Goal: Information Seeking & Learning: Understand process/instructions

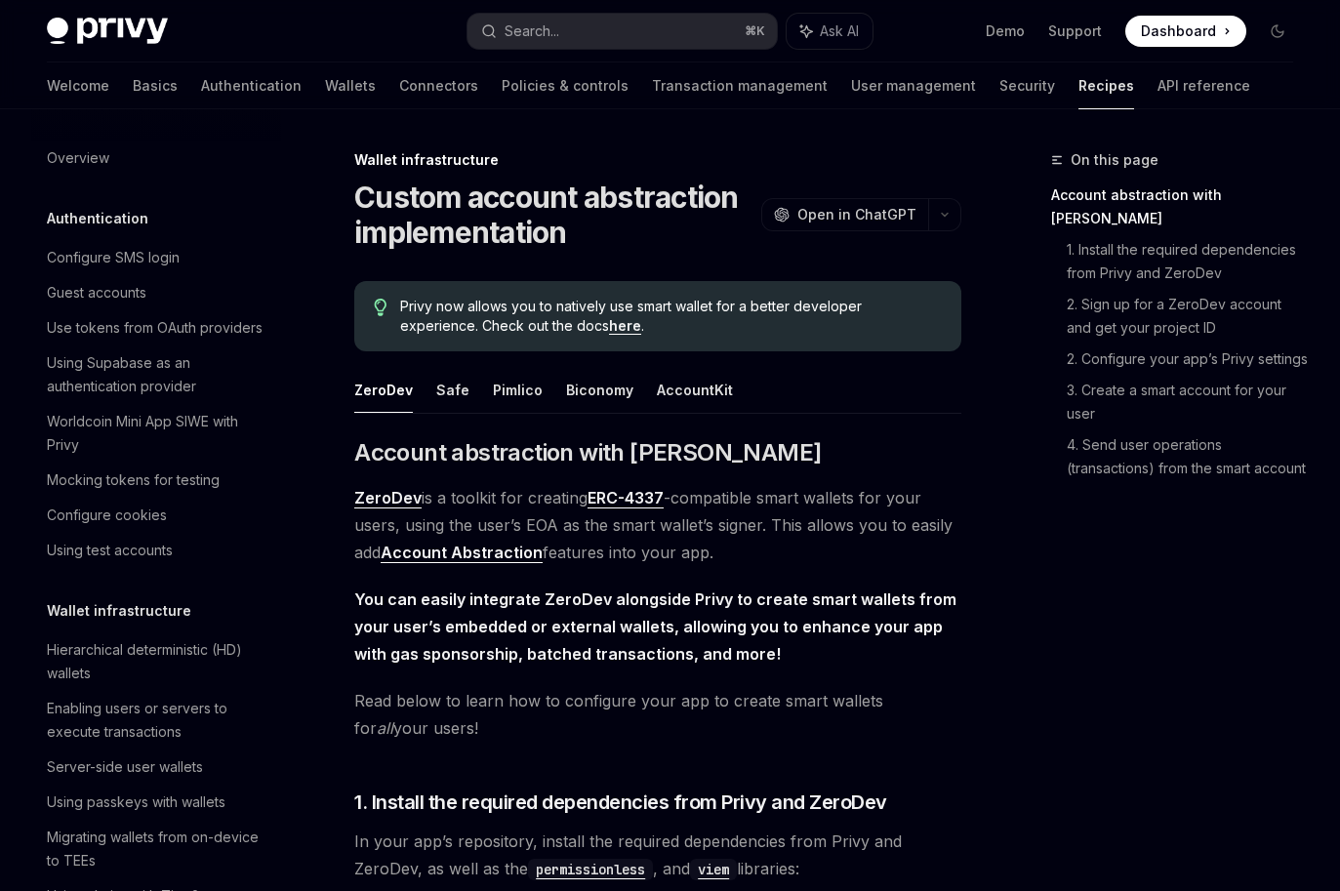
scroll to position [442, 0]
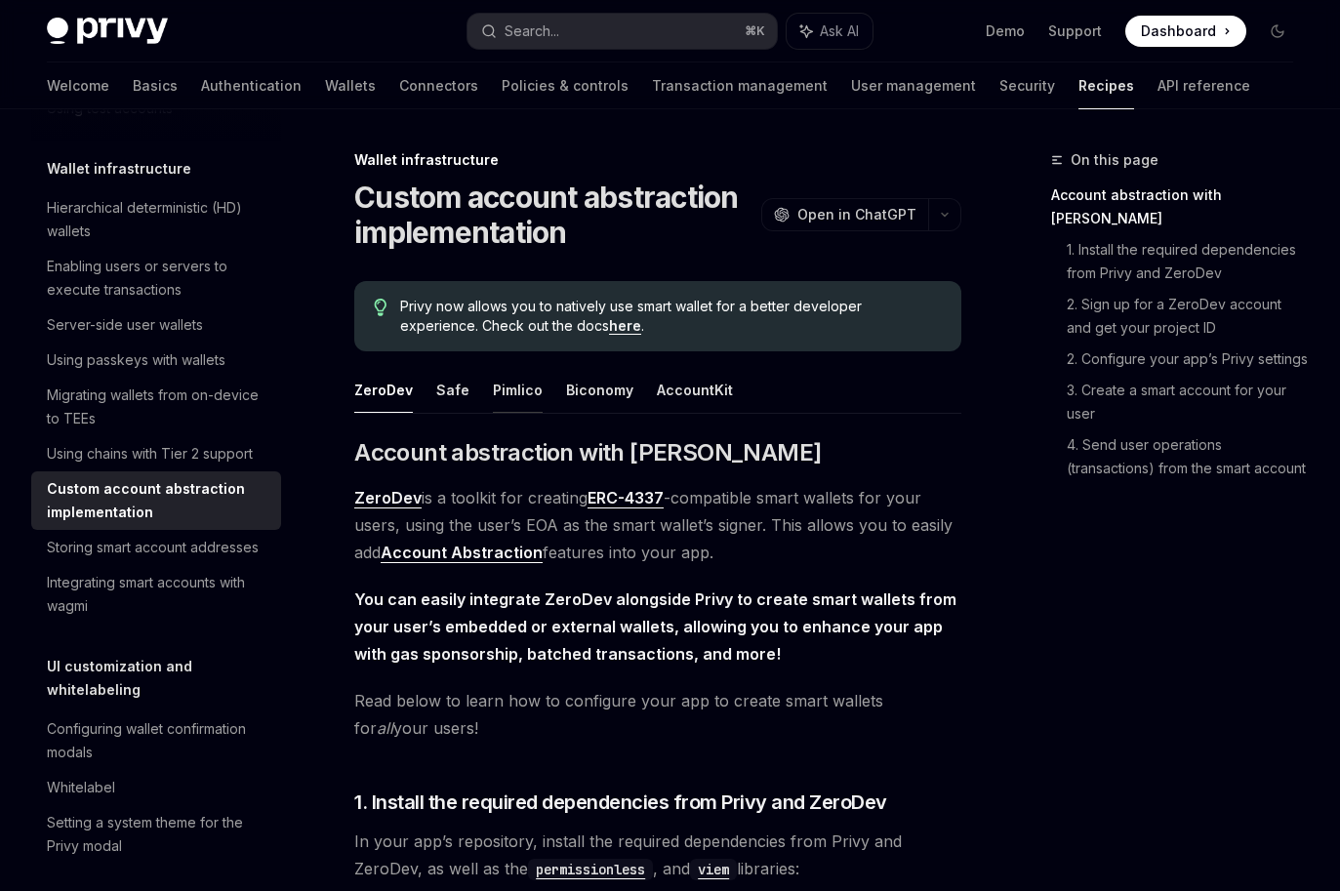
click at [532, 401] on button "Pimlico" at bounding box center [518, 390] width 50 height 46
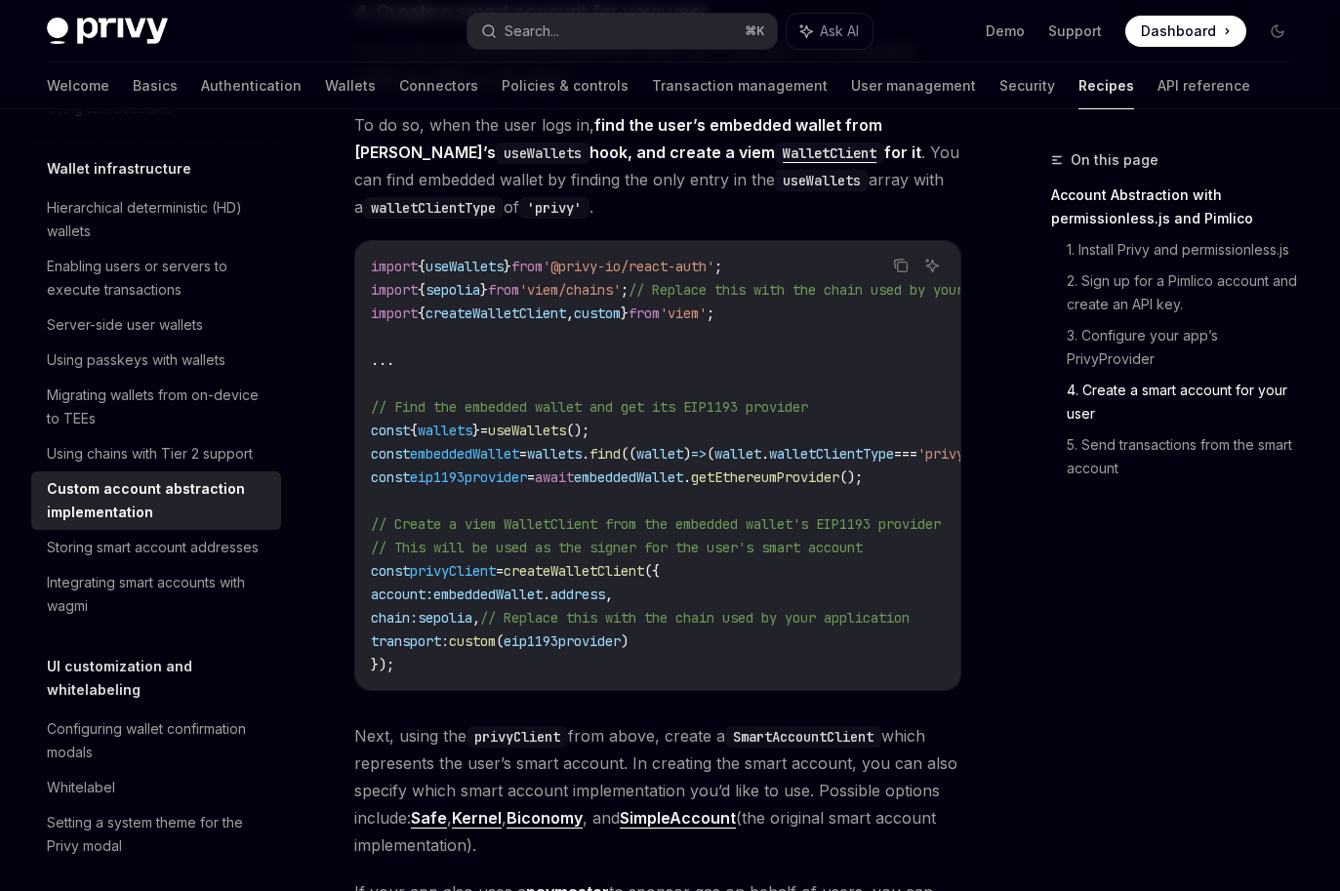
scroll to position [2238, 0]
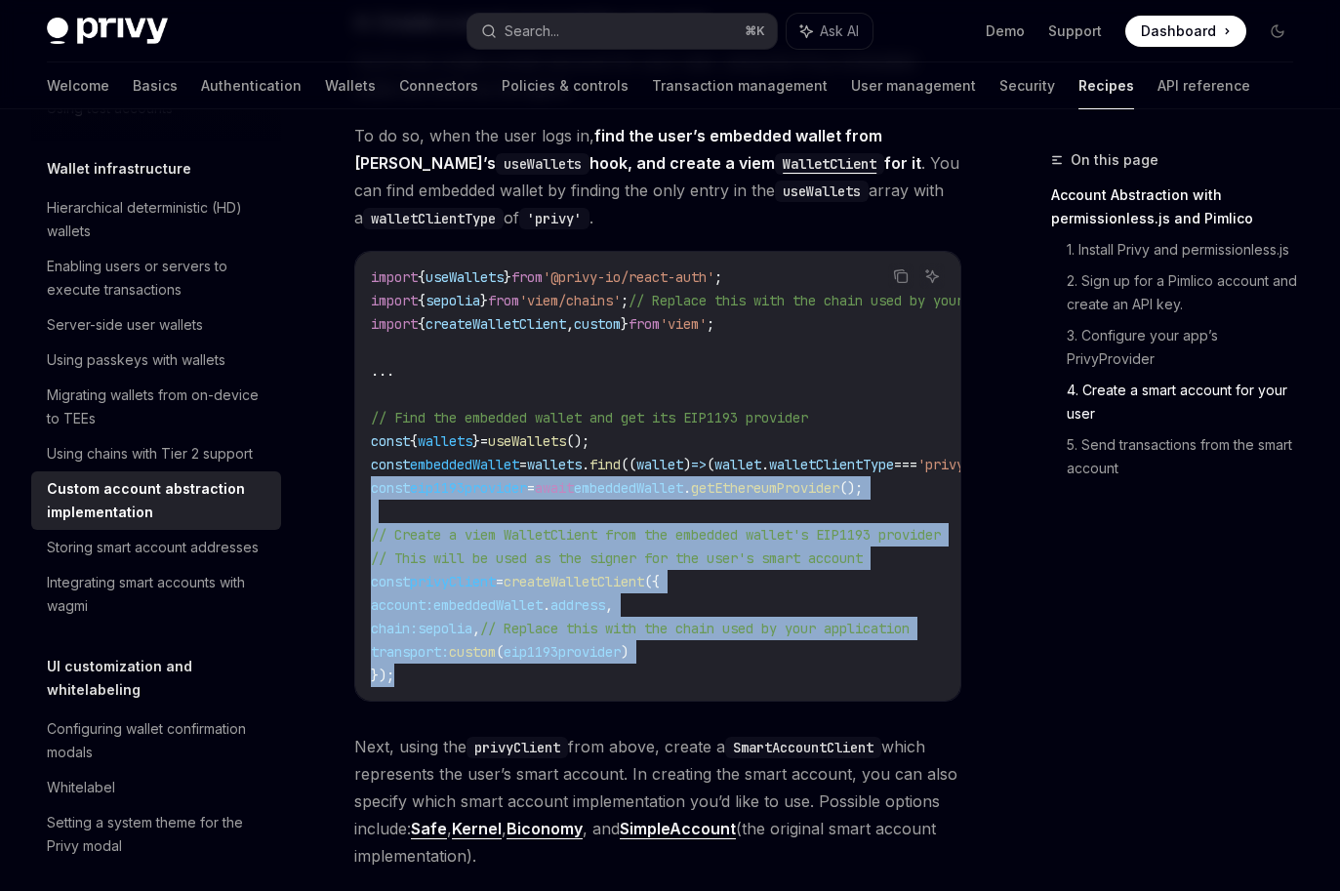
drag, startPoint x: 403, startPoint y: 687, endPoint x: 348, endPoint y: 493, distance: 202.1
click at [348, 493] on div "Wallet infrastructure Custom account abstraction implementation OpenAI Open in …" at bounding box center [474, 385] width 981 height 4948
copy code "const eip1193provider = await embeddedWallet . getEthereumProvider (); // Creat…"
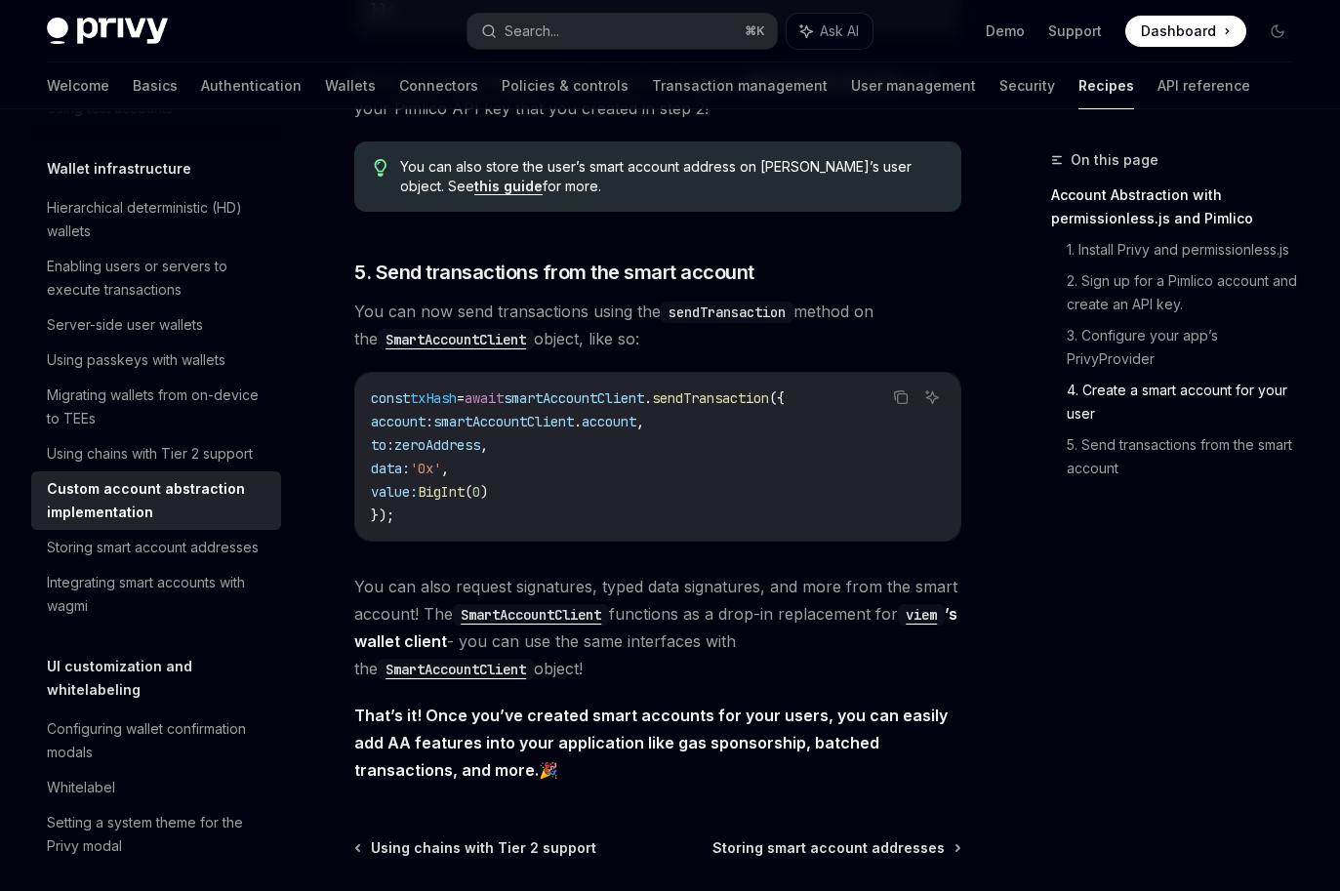
scroll to position [4023, 0]
type textarea "*"
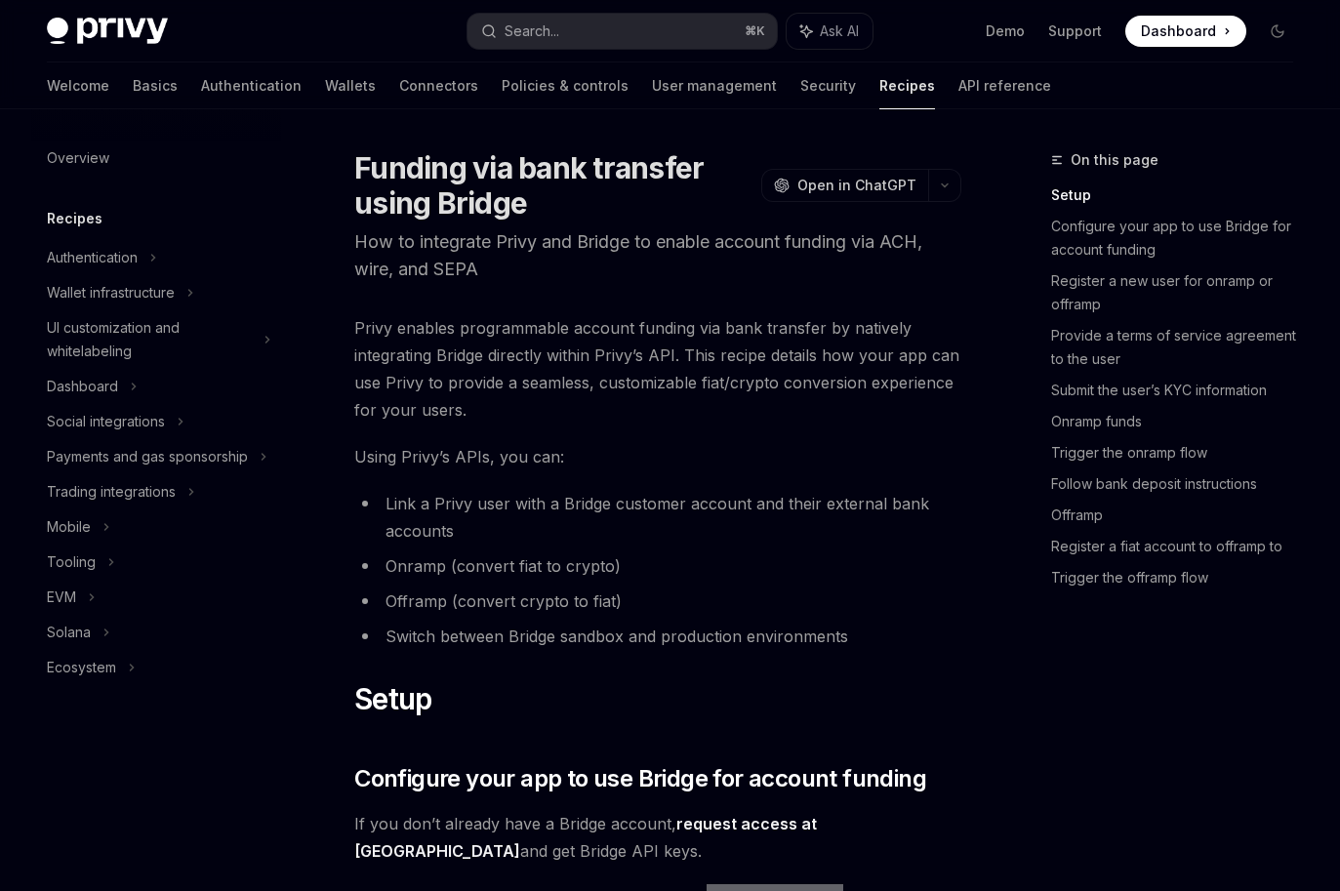
type textarea "*"
